Goal: Communication & Community: Answer question/provide support

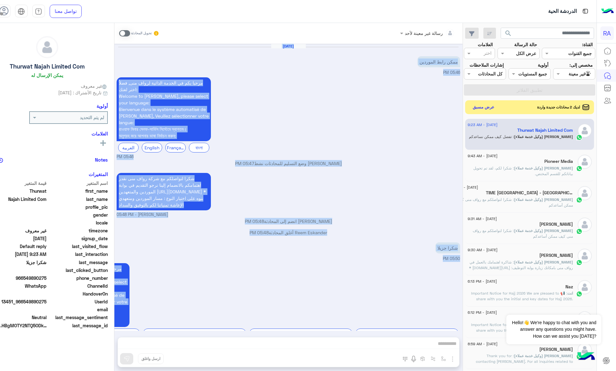
scroll to position [469, 0]
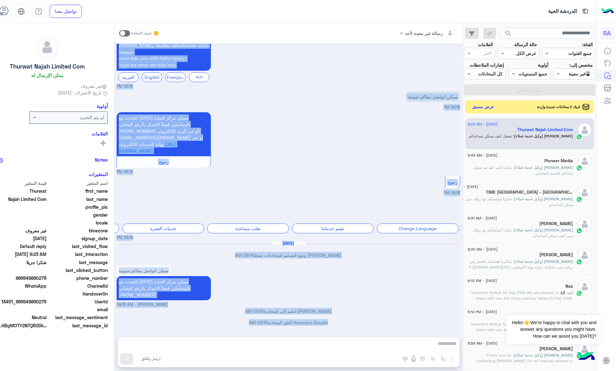
click at [496, 111] on button "عرض مسبق" at bounding box center [483, 106] width 26 height 8
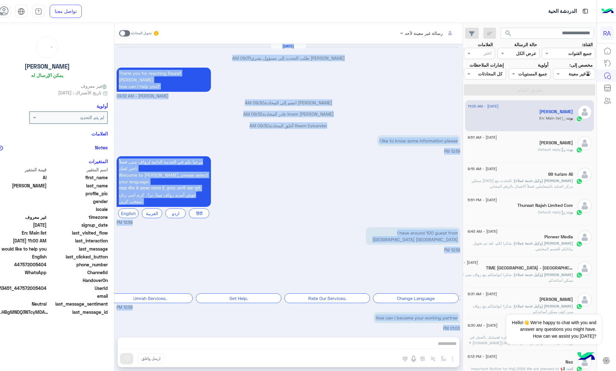
scroll to position [636, 0]
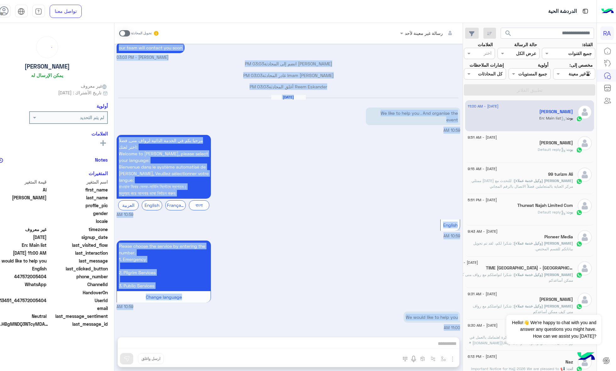
click at [400, 133] on div "مرحبا بكم في الخدمة الذاتية لرواف منى, فضلاُ اختر لغتك: Welcome to Rawaf Mina, …" at bounding box center [288, 175] width 343 height 84
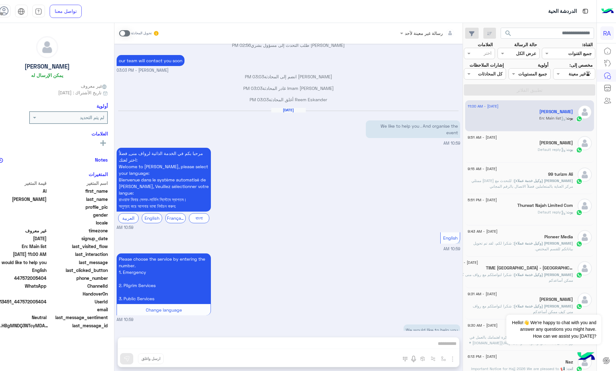
scroll to position [635, 0]
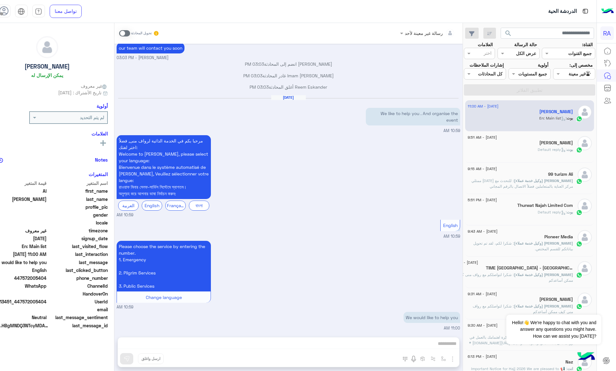
click at [150, 32] on div "تحويل المحادثة" at bounding box center [139, 33] width 41 height 11
click at [130, 32] on span at bounding box center [124, 33] width 11 height 6
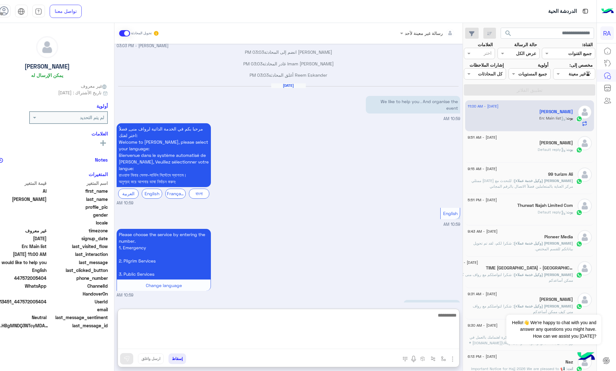
click at [249, 342] on textarea at bounding box center [288, 330] width 341 height 38
paste textarea "**********"
type textarea "**********"
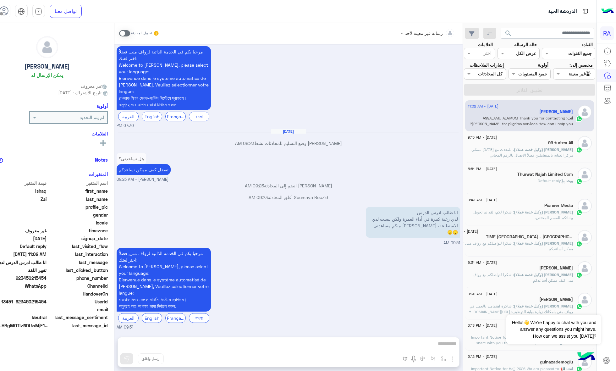
scroll to position [780, 0]
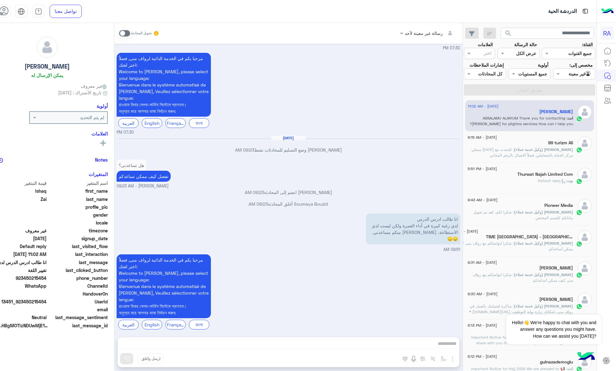
drag, startPoint x: 434, startPoint y: 204, endPoint x: 410, endPoint y: 200, distance: 23.6
click at [410, 200] on div "[DATE] السلام علیکم 04:17 PM مرحبا بكم في الخدمة الذاتية لرواف منى, فضلاُ اختر …" at bounding box center [288, 187] width 348 height 287
drag, startPoint x: 406, startPoint y: 234, endPoint x: 479, endPoint y: 219, distance: 75.4
click at [462, 219] on div "[DATE] السلام علیکم 04:17 PM مرحبا بكم في الخدمة الذاتية لرواف منى, فضلاُ اختر …" at bounding box center [288, 187] width 348 height 287
click at [417, 228] on p "انا طالب ادرس الدرس لدي رغبة كبيرة في أداء العمرة ولكن ليست لدي الاستطاعة، أرجو…" at bounding box center [413, 228] width 94 height 31
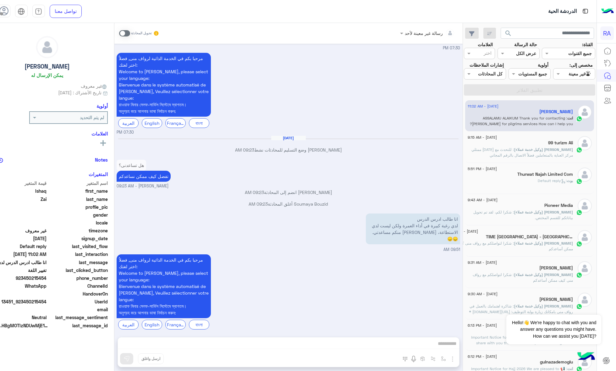
click at [544, 147] on div "99 turizm Ali" at bounding box center [520, 143] width 105 height 7
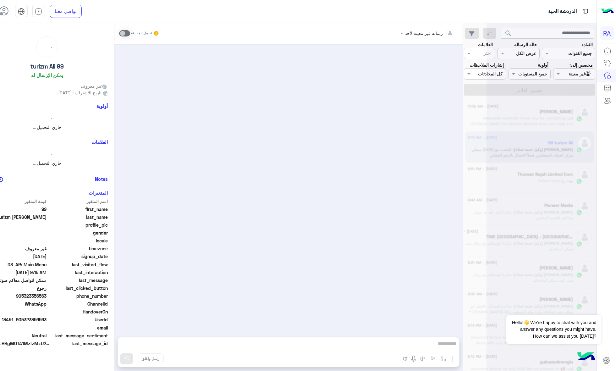
scroll to position [164, 0]
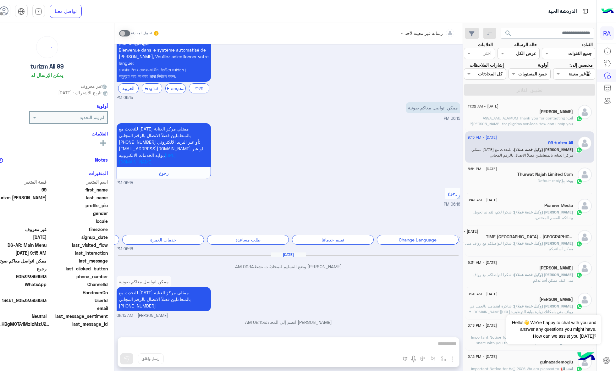
click at [582, 69] on div "Agent Filter غير معينة" at bounding box center [574, 73] width 42 height 11
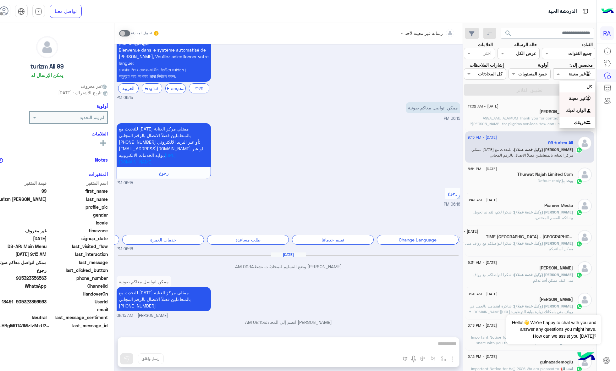
click at [571, 107] on div "الوارد لديك" at bounding box center [577, 110] width 36 height 12
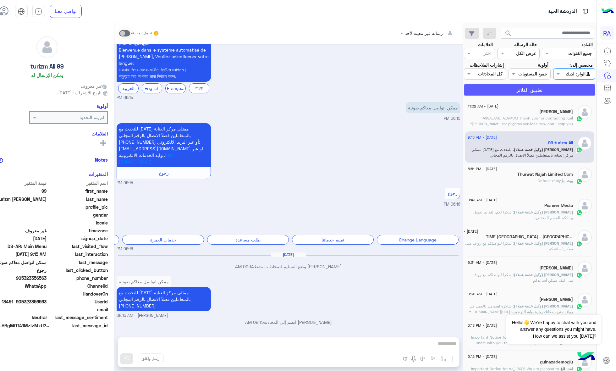
click at [569, 96] on button "تطبيق الفلاتر" at bounding box center [529, 89] width 131 height 11
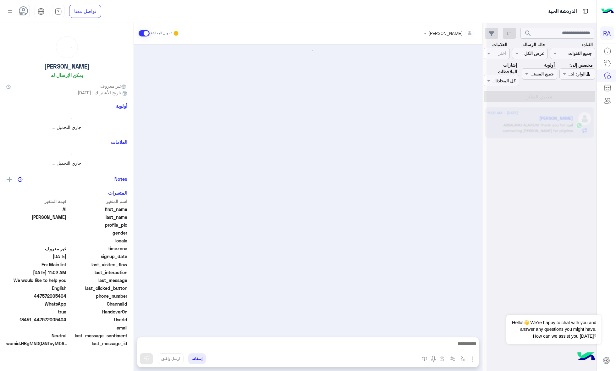
scroll to position [649, 0]
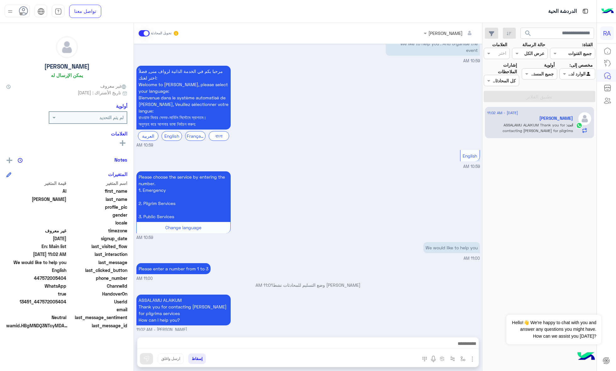
click at [143, 29] on div "تحويل المحادثة" at bounding box center [159, 33] width 41 height 11
click at [145, 35] on span at bounding box center [144, 33] width 11 height 6
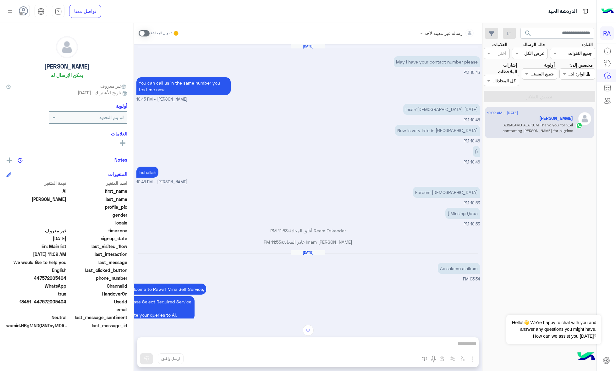
scroll to position [775, 0]
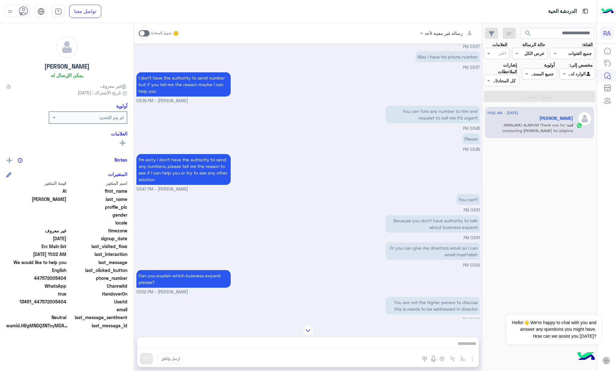
drag, startPoint x: 398, startPoint y: 107, endPoint x: 481, endPoint y: 116, distance: 83.5
click at [481, 116] on div "[DATE] May I have your contact number please 10:43 PM You can call us in the sa…" at bounding box center [308, 181] width 348 height 275
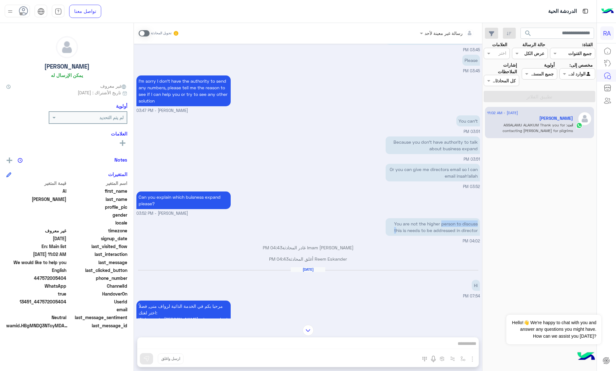
drag, startPoint x: 395, startPoint y: 225, endPoint x: 440, endPoint y: 223, distance: 45.3
click at [440, 223] on p "You are not the higher person to discuss this is needs to be addressed in direc…" at bounding box center [433, 227] width 94 height 18
click at [398, 220] on p "You are not the higher person to discuss this is needs to be addressed in direc…" at bounding box center [433, 227] width 94 height 18
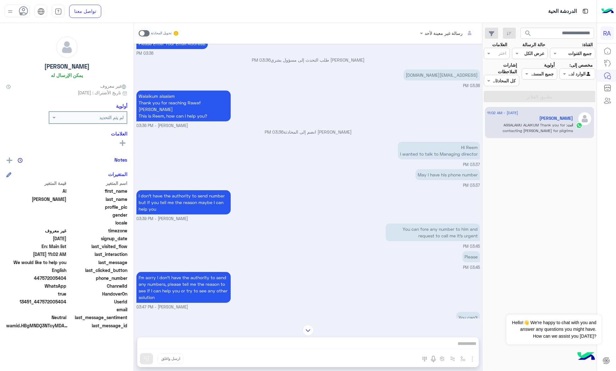
scroll to position [893, 0]
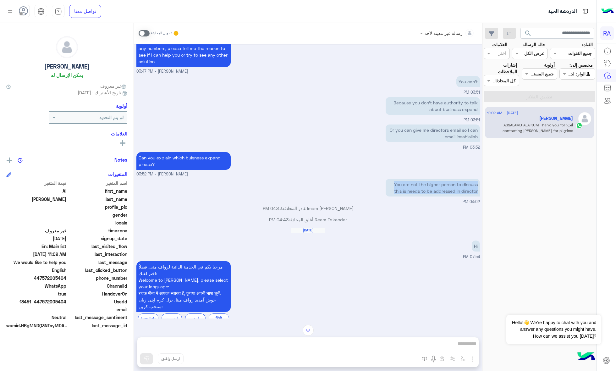
drag, startPoint x: 304, startPoint y: 229, endPoint x: 320, endPoint y: 230, distance: 15.5
click at [320, 231] on div "[DATE]" at bounding box center [308, 233] width 340 height 5
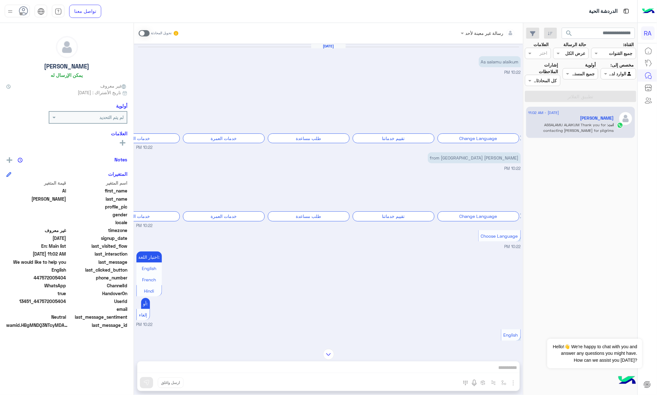
scroll to position [673, 0]
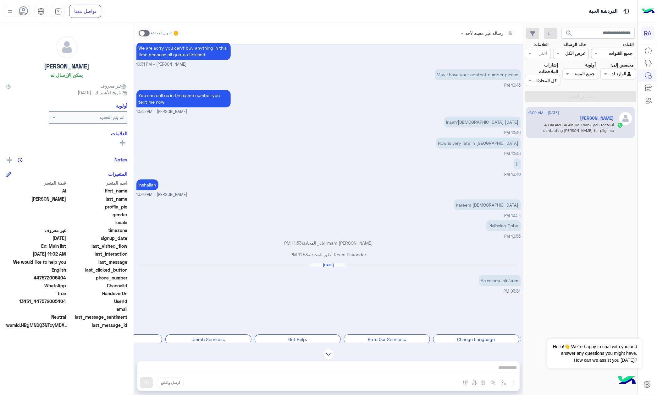
drag, startPoint x: 326, startPoint y: 266, endPoint x: 351, endPoint y: 271, distance: 25.6
click at [351, 271] on div "[DATE]" at bounding box center [328, 268] width 381 height 5
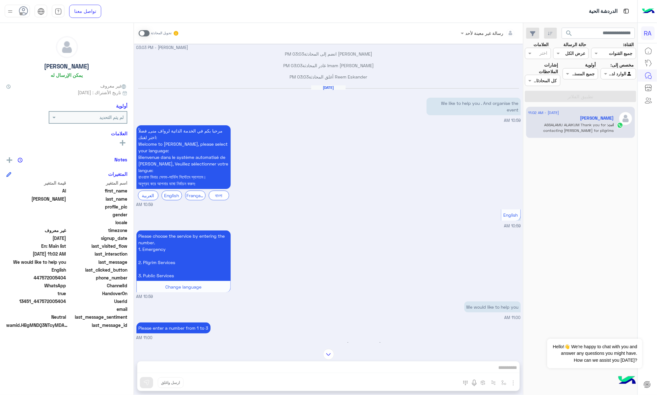
scroll to position [2991, 0]
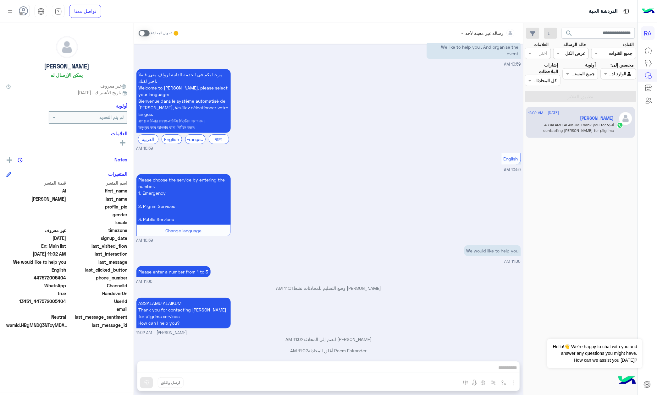
click at [331, 368] on div "رسالة غير معينة لأحد تحويل المحادثة [DATE] As salamu alaikum 10:22 PM مرحبا بكم…" at bounding box center [328, 210] width 389 height 375
click at [142, 31] on span at bounding box center [144, 33] width 11 height 6
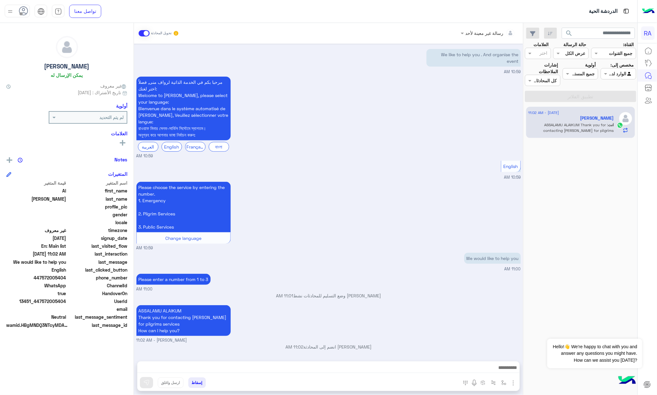
scroll to position [3010, 0]
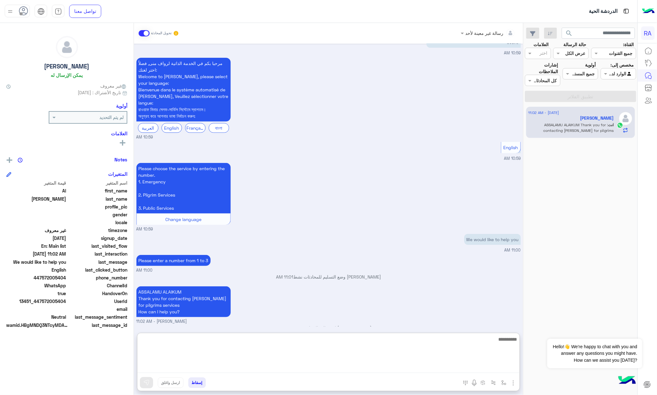
click at [310, 368] on textarea at bounding box center [328, 355] width 382 height 38
paste textarea "**********"
type textarea "**********"
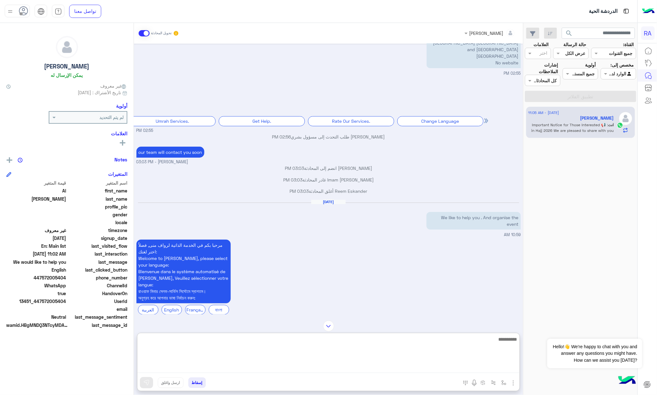
scroll to position [2717, 0]
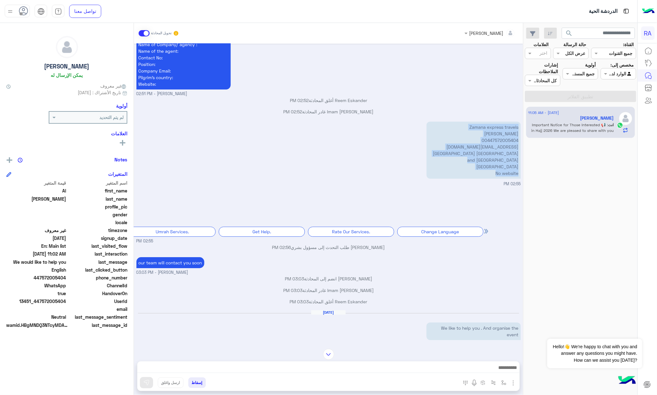
drag, startPoint x: 493, startPoint y: 170, endPoint x: 521, endPoint y: 128, distance: 49.7
click at [521, 128] on div "[DATE] As salamu alaikum 10:22 PM مرحبا بكم في الخدمة الذاتية لرواف منى, Welcom…" at bounding box center [328, 193] width 389 height 299
copy p "Zamana express travels [PERSON_NAME] 00447572005404 [EMAIL_ADDRESS][DOMAIN_NAME…"
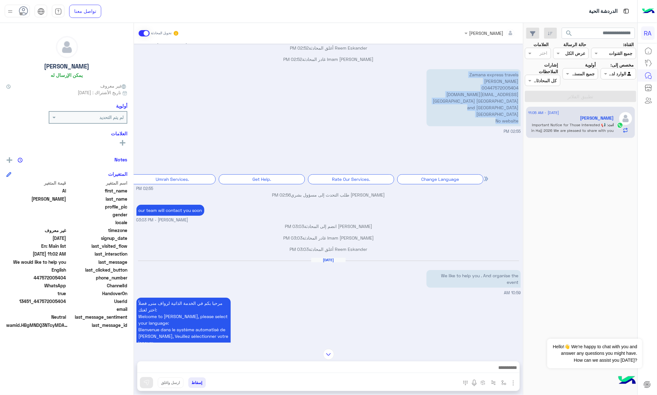
scroll to position [2801, 0]
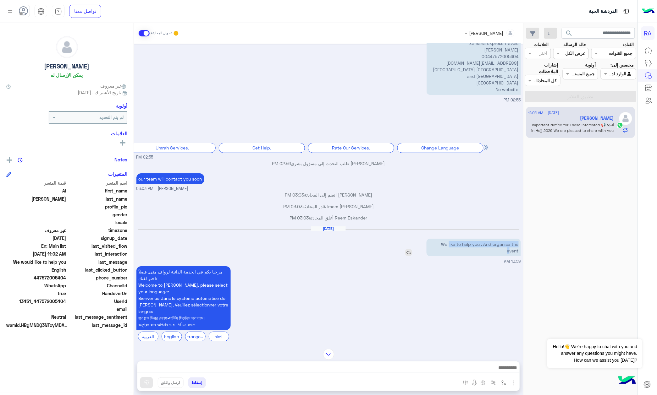
drag, startPoint x: 448, startPoint y: 238, endPoint x: 510, endPoint y: 250, distance: 63.2
click at [510, 250] on p "We like to help you . And organise the event" at bounding box center [473, 248] width 94 height 18
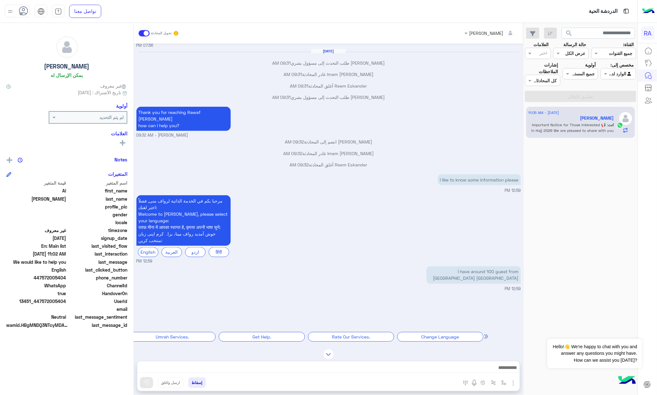
scroll to position [2257, 0]
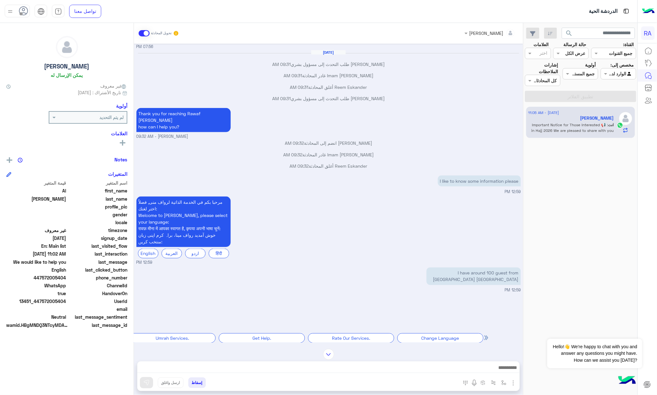
drag, startPoint x: 319, startPoint y: 66, endPoint x: 343, endPoint y: 69, distance: 24.1
click at [343, 55] on h6 "[DATE]" at bounding box center [328, 52] width 35 height 4
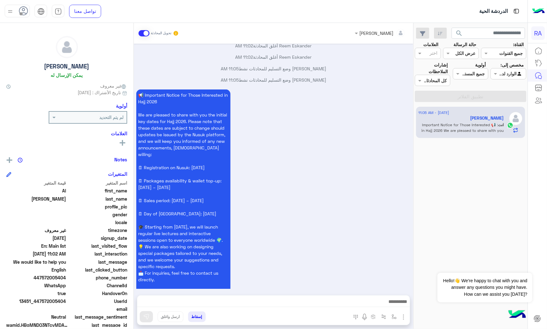
scroll to position [3337, 0]
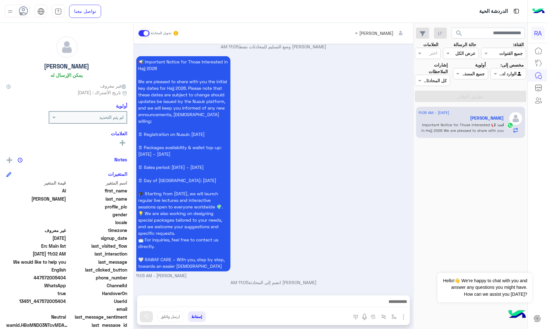
click at [146, 31] on span at bounding box center [144, 33] width 11 height 6
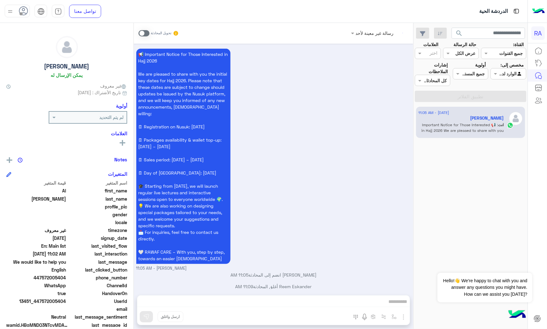
scroll to position [3341, 0]
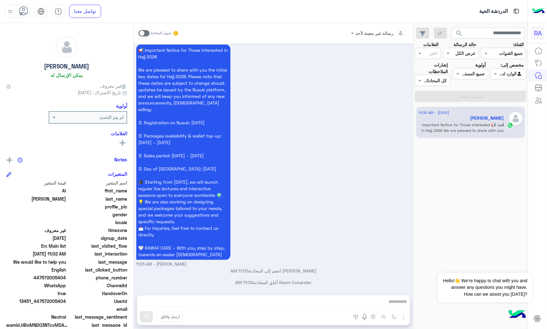
click at [499, 74] on div at bounding box center [508, 73] width 35 height 7
click at [448, 148] on div "[DATE] - 11:05 AM [PERSON_NAME] انت : 📢 Important Notice for Those Interested i…" at bounding box center [471, 218] width 114 height 227
click at [507, 71] on div at bounding box center [508, 73] width 35 height 7
click at [500, 95] on div "غير معينة" at bounding box center [509, 98] width 36 height 12
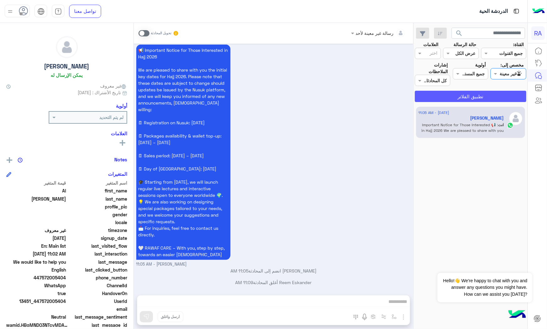
click at [500, 95] on button "تطبيق الفلاتر" at bounding box center [471, 96] width 112 height 11
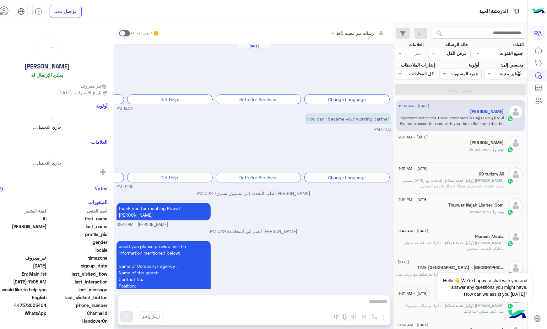
scroll to position [824, 0]
